Goal: Transaction & Acquisition: Purchase product/service

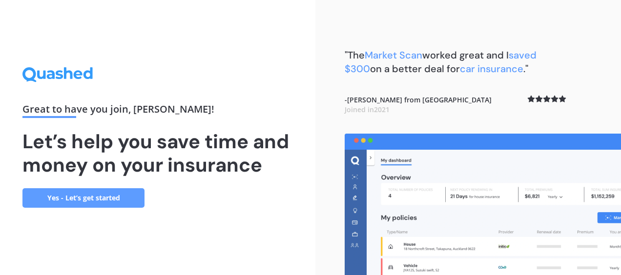
click at [100, 198] on link "Yes - Let’s get started" at bounding box center [83, 198] width 122 height 20
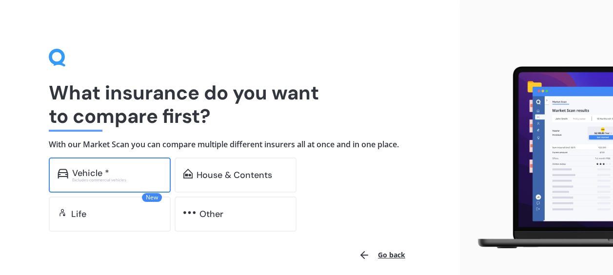
click at [139, 177] on div "Vehicle *" at bounding box center [117, 173] width 90 height 10
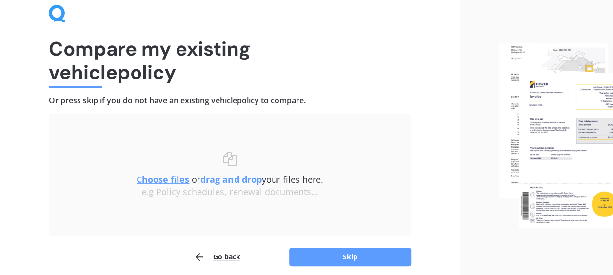
scroll to position [84, 0]
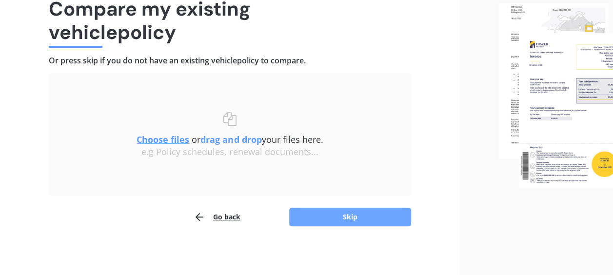
click at [323, 216] on button "Skip" at bounding box center [350, 217] width 122 height 19
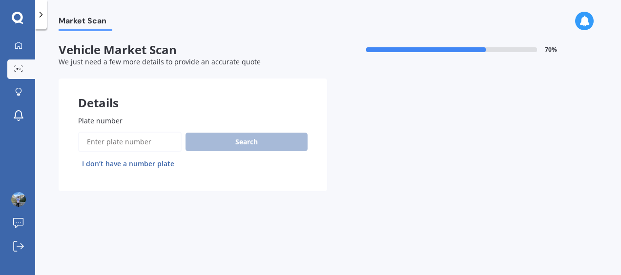
click at [109, 141] on input "Plate number" at bounding box center [129, 142] width 103 height 20
paste input "RGL144"
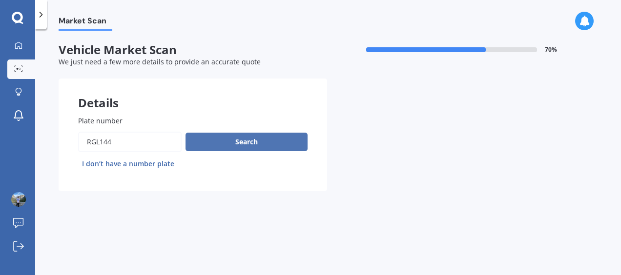
type input "RGL144"
click at [217, 144] on button "Search" at bounding box center [246, 142] width 122 height 19
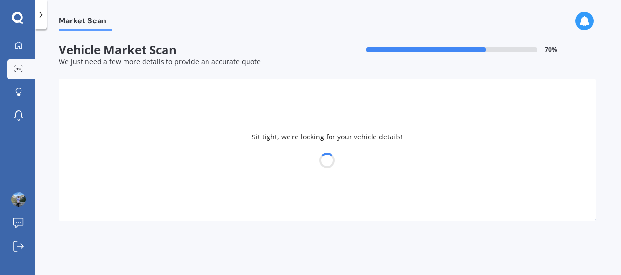
select select "SUBARU"
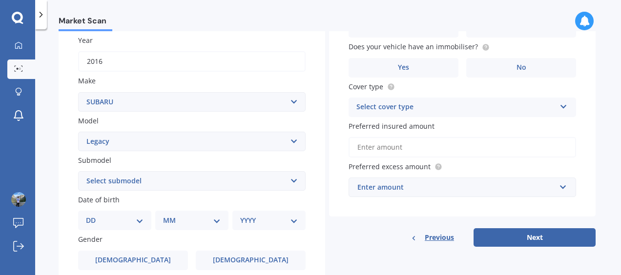
scroll to position [195, 0]
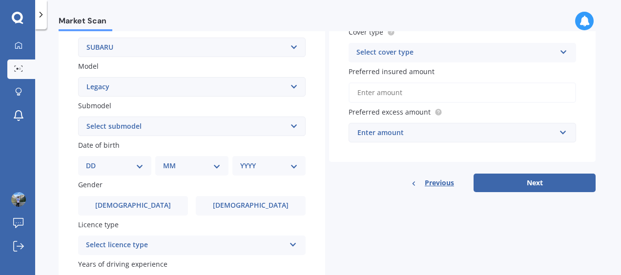
click at [295, 128] on select "Select submodel (All other non turbo) (All other turbo) 2.0i 2.0R 2.5i 2.5i Lux…" at bounding box center [191, 127] width 227 height 20
click at [312, 162] on div "Plate number Search I don’t have a number plate Year [DATE] Make Select make AC…" at bounding box center [192, 127] width 266 height 453
click at [293, 87] on select "Select model BRZ Crosstrek Dex Exiga Forester Impreza Justy Legacy Leone levorg…" at bounding box center [191, 87] width 227 height 20
select select "OUTBACK"
click at [78, 78] on select "Select model BRZ Crosstrek Dex Exiga Forester Impreza Justy Legacy Leone levorg…" at bounding box center [191, 87] width 227 height 20
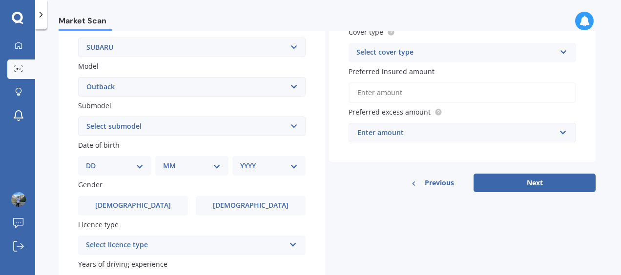
click at [295, 125] on select "Select submodel 2.0 Diesel 2.0 Diesel turbo 2.0D premium 2.5 2.5i 2.5i Luxury 2…" at bounding box center [191, 127] width 227 height 20
select select "2.5I"
click at [78, 117] on select "Select submodel 2.0 Diesel 2.0 Diesel turbo 2.0D premium 2.5 2.5i 2.5i Luxury 2…" at bounding box center [191, 127] width 227 height 20
click at [311, 149] on div "Plate number Search I don’t have a number plate Year [DATE] Make Select make AC…" at bounding box center [192, 127] width 266 height 453
click at [292, 131] on select "Select submodel 2.0 Diesel 2.0 Diesel turbo 2.0D premium 2.5 2.5i 2.5i Luxury 2…" at bounding box center [191, 127] width 227 height 20
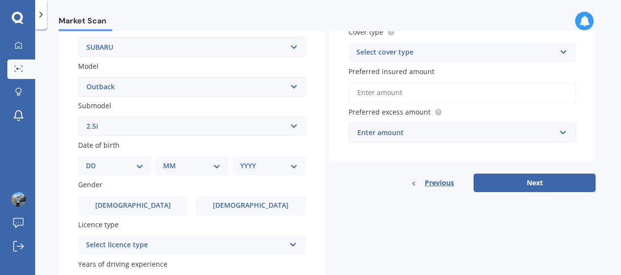
click at [78, 117] on select "Select submodel 2.0 Diesel 2.0 Diesel turbo 2.0D premium 2.5 2.5i 2.5i Luxury 2…" at bounding box center [191, 127] width 227 height 20
click at [177, 104] on label "Submodel" at bounding box center [189, 106] width 223 height 10
click at [177, 117] on select "Select submodel 2.0 Diesel 2.0 Diesel turbo 2.0D premium 2.5 2.5i 2.5i Luxury 2…" at bounding box center [191, 127] width 227 height 20
click at [138, 166] on select "DD 01 02 03 04 05 06 07 08 09 10 11 12 13 14 15 16 17 18 19 20 21 22 23 24 25 2…" at bounding box center [115, 166] width 58 height 11
click at [94, 162] on select "DD 01 02 03 04 05 06 07 08 09 10 11 12 13 14 15 16 17 18 19 20 21 22 23 24 25 2…" at bounding box center [115, 166] width 58 height 11
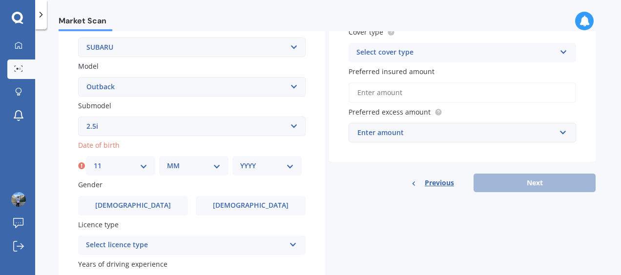
click at [133, 163] on select "DD 01 02 03 04 05 06 07 08 09 10 11 12 13 14 15 16 17 18 19 20 21 22 23 24 25 2…" at bounding box center [121, 166] width 54 height 11
select select "27"
click at [94, 162] on select "DD 01 02 03 04 05 06 07 08 09 10 11 12 13 14 15 16 17 18 19 20 21 22 23 24 25 2…" at bounding box center [121, 166] width 54 height 11
click at [187, 164] on select "MM 01 02 03 04 05 06 07 08 09 10 11 12" at bounding box center [194, 166] width 54 height 11
select select "03"
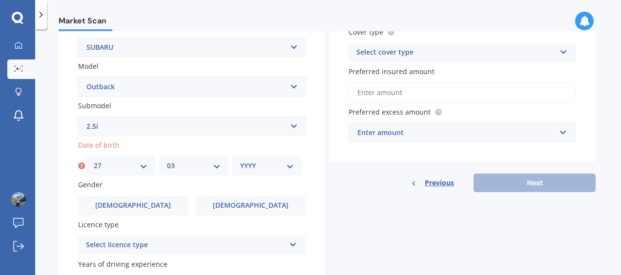
click at [167, 162] on select "MM 01 02 03 04 05 06 07 08 09 10 11 12" at bounding box center [194, 166] width 54 height 11
click at [284, 163] on select "YYYY 2025 2024 2023 2022 2021 2020 2019 2018 2017 2016 2015 2014 2013 2012 2011…" at bounding box center [267, 166] width 54 height 11
select select "1983"
click at [240, 162] on select "YYYY 2025 2024 2023 2022 2021 2020 2019 2018 2017 2016 2015 2014 2013 2012 2011…" at bounding box center [267, 166] width 54 height 11
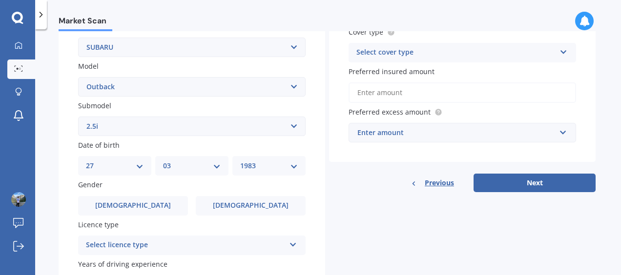
click at [303, 188] on div "Gender [DEMOGRAPHIC_DATA] [DEMOGRAPHIC_DATA]" at bounding box center [191, 198] width 227 height 36
click at [162, 208] on label "[DEMOGRAPHIC_DATA]" at bounding box center [133, 206] width 110 height 20
click at [0, 0] on input "[DEMOGRAPHIC_DATA]" at bounding box center [0, 0] width 0 height 0
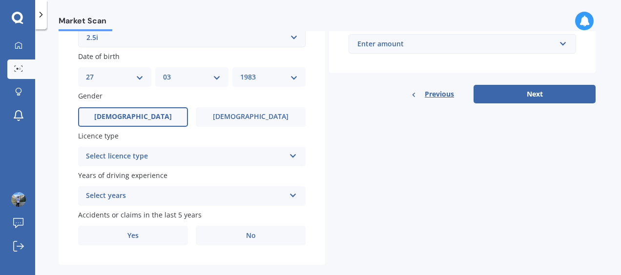
scroll to position [301, 0]
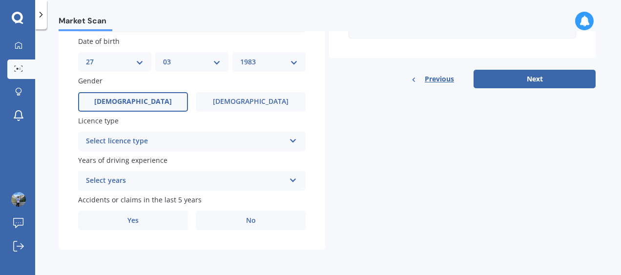
click at [245, 132] on div "Select licence type NZ Full NZ Restricted NZ Learners [GEOGRAPHIC_DATA] [GEOGRA…" at bounding box center [191, 142] width 227 height 20
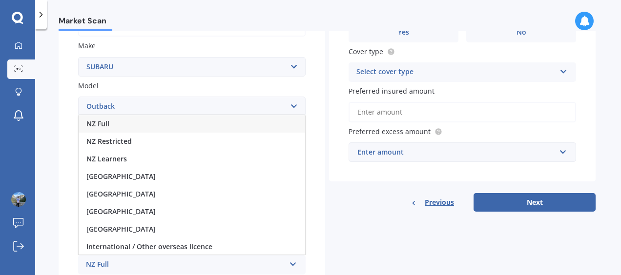
scroll to position [154, 0]
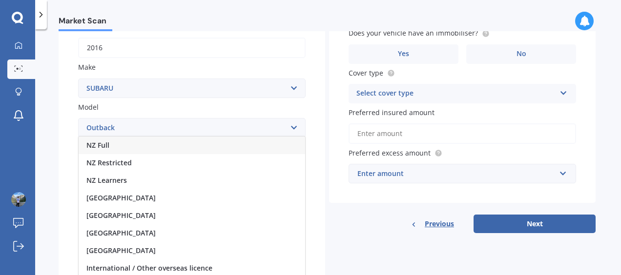
click at [164, 144] on div "NZ Full" at bounding box center [192, 146] width 226 height 18
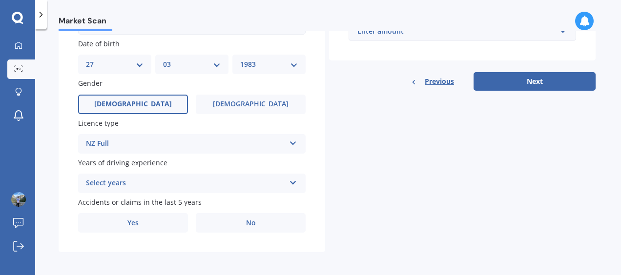
scroll to position [301, 0]
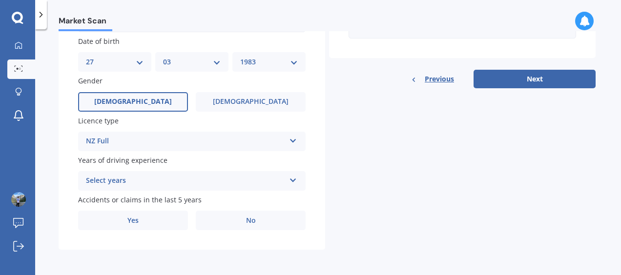
click at [258, 184] on div "Select years" at bounding box center [185, 181] width 199 height 12
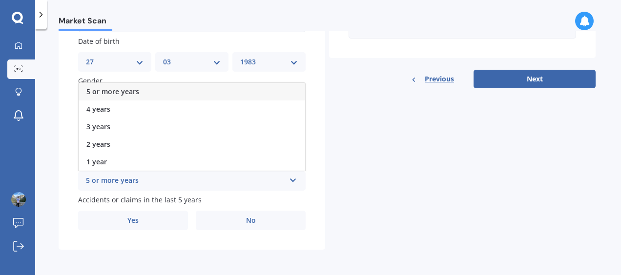
click at [176, 88] on div "5 or more years" at bounding box center [192, 92] width 226 height 18
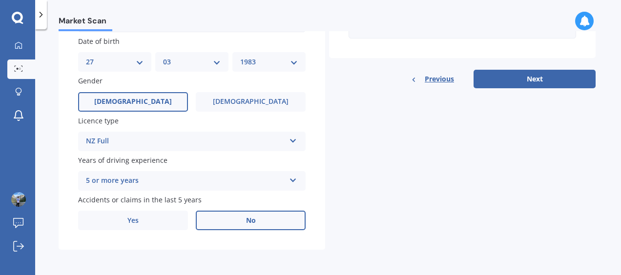
click at [243, 222] on label "No" at bounding box center [251, 221] width 110 height 20
click at [0, 0] on input "No" at bounding box center [0, 0] width 0 height 0
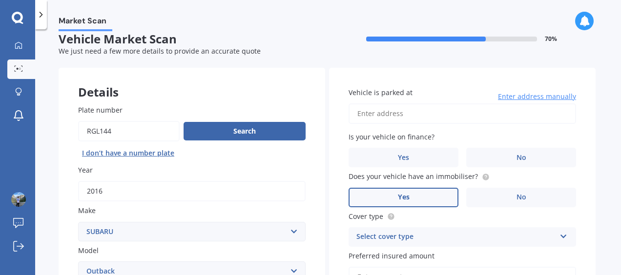
scroll to position [8, 0]
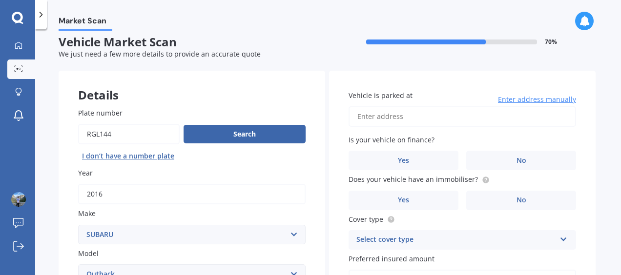
click at [417, 116] on input "Vehicle is parked at" at bounding box center [461, 116] width 227 height 20
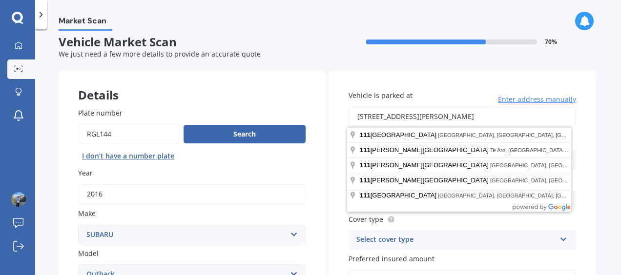
drag, startPoint x: 538, startPoint y: 120, endPoint x: 430, endPoint y: 124, distance: 108.4
click at [430, 124] on input "[STREET_ADDRESS][PERSON_NAME]" at bounding box center [461, 116] width 227 height 20
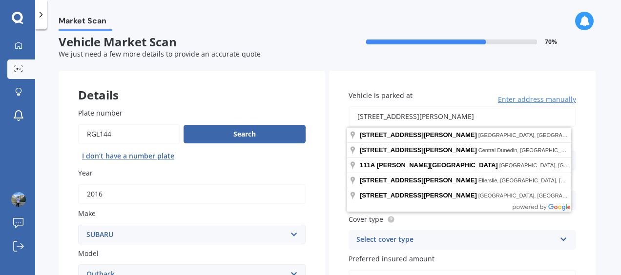
click at [584, 145] on div "Vehicle is parked at [STREET_ADDRESS][PERSON_NAME] Enter address manually Is yo…" at bounding box center [462, 210] width 266 height 279
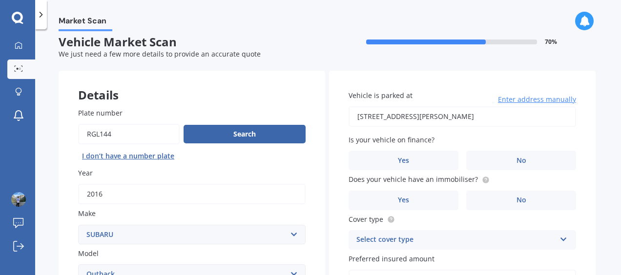
click at [440, 114] on input "[STREET_ADDRESS][PERSON_NAME]" at bounding box center [461, 116] width 227 height 20
type input "[STREET_ADDRESS][PERSON_NAME]"
click at [530, 164] on label "No" at bounding box center [521, 161] width 110 height 20
click at [0, 0] on input "No" at bounding box center [0, 0] width 0 height 0
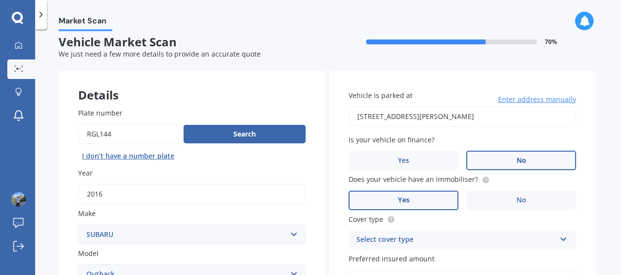
click at [429, 198] on label "Yes" at bounding box center [403, 201] width 110 height 20
click at [0, 0] on input "Yes" at bounding box center [0, 0] width 0 height 0
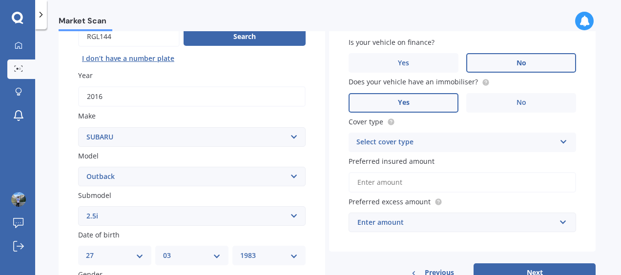
click at [494, 141] on div "Select cover type" at bounding box center [455, 143] width 199 height 12
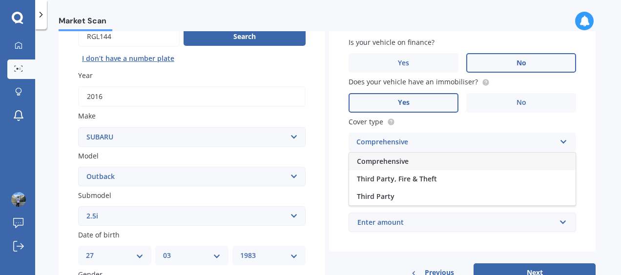
click at [425, 162] on div "Comprehensive" at bounding box center [462, 162] width 226 height 18
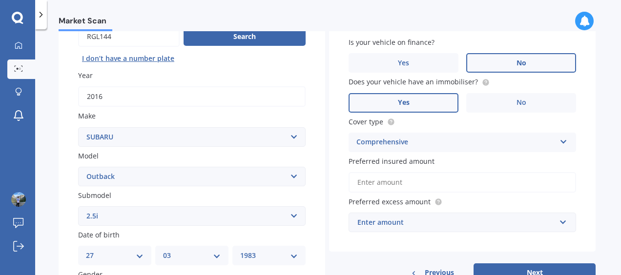
click at [437, 185] on input "Preferred insured amount" at bounding box center [461, 182] width 227 height 20
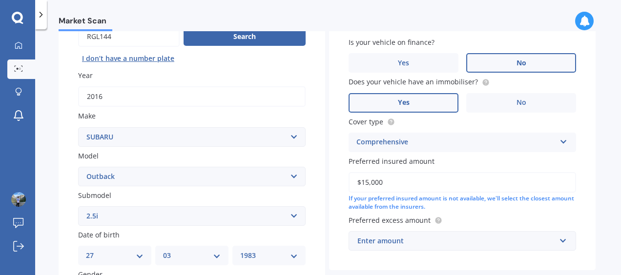
type input "$15,000"
click at [579, 178] on div "Vehicle is parked at [STREET_ADDRESS][PERSON_NAME] Enter address manually Is yo…" at bounding box center [462, 121] width 266 height 297
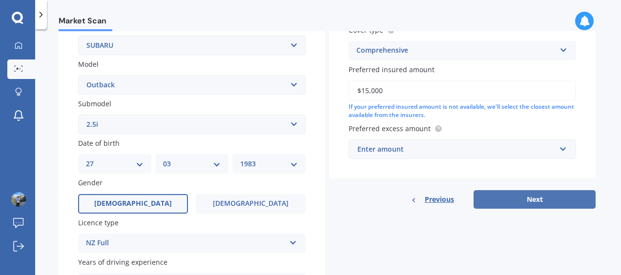
scroll to position [203, 0]
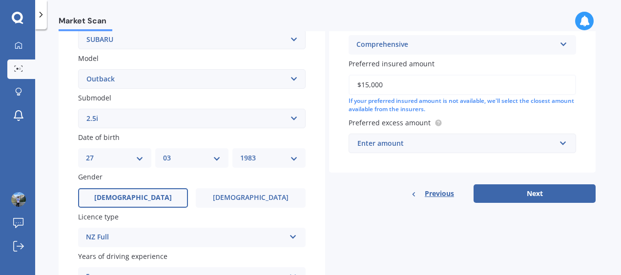
click at [500, 145] on div "Enter amount" at bounding box center [456, 143] width 198 height 11
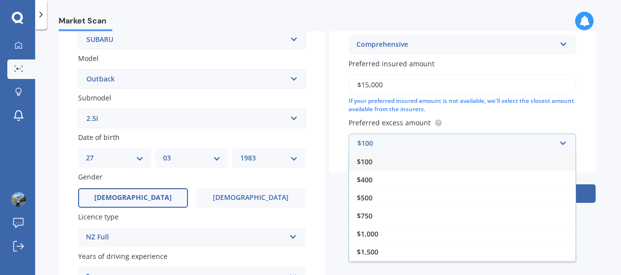
click at [380, 174] on div "$400" at bounding box center [462, 180] width 226 height 18
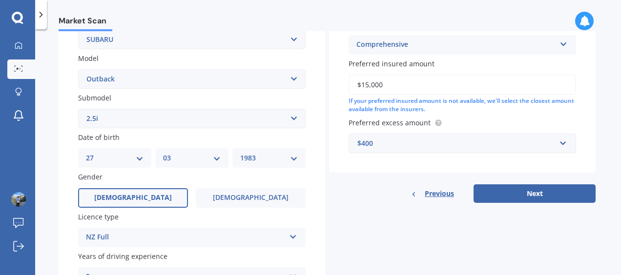
click at [586, 127] on div "Vehicle is parked at [STREET_ADDRESS][PERSON_NAME] Enter address manually Is yo…" at bounding box center [462, 24] width 266 height 297
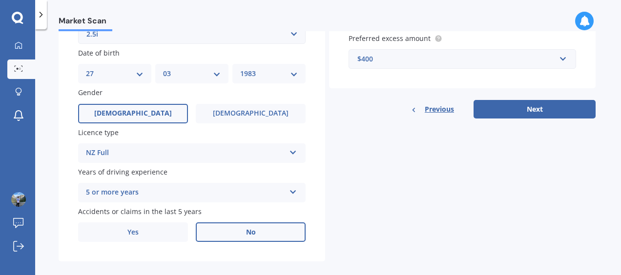
scroll to position [301, 0]
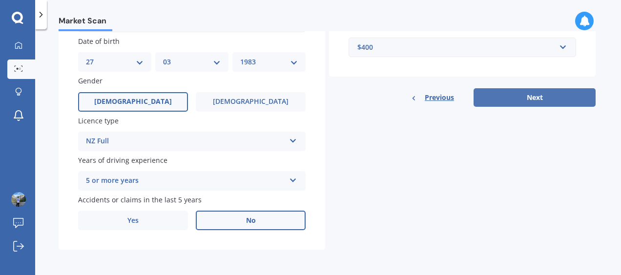
click at [524, 102] on button "Next" at bounding box center [534, 97] width 122 height 19
select select "27"
select select "03"
select select "1983"
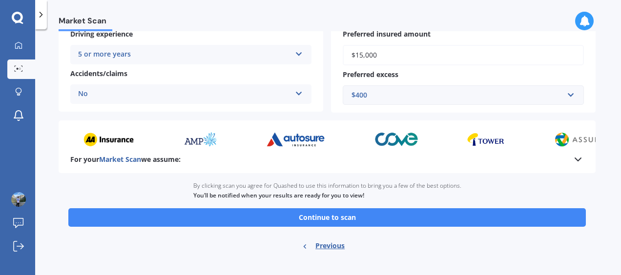
scroll to position [229, 0]
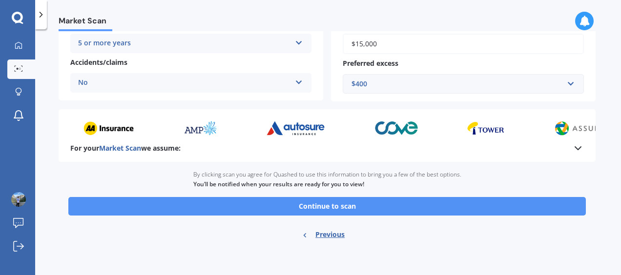
click at [318, 207] on button "Continue to scan" at bounding box center [326, 206] width 517 height 19
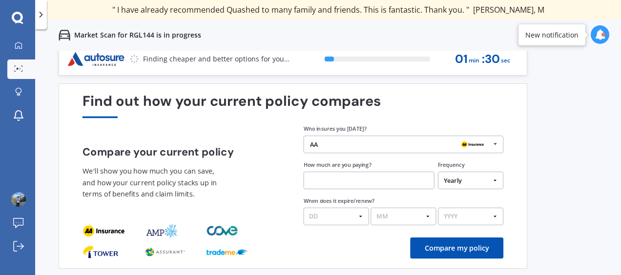
scroll to position [11, 0]
